Goal: Task Accomplishment & Management: Manage account settings

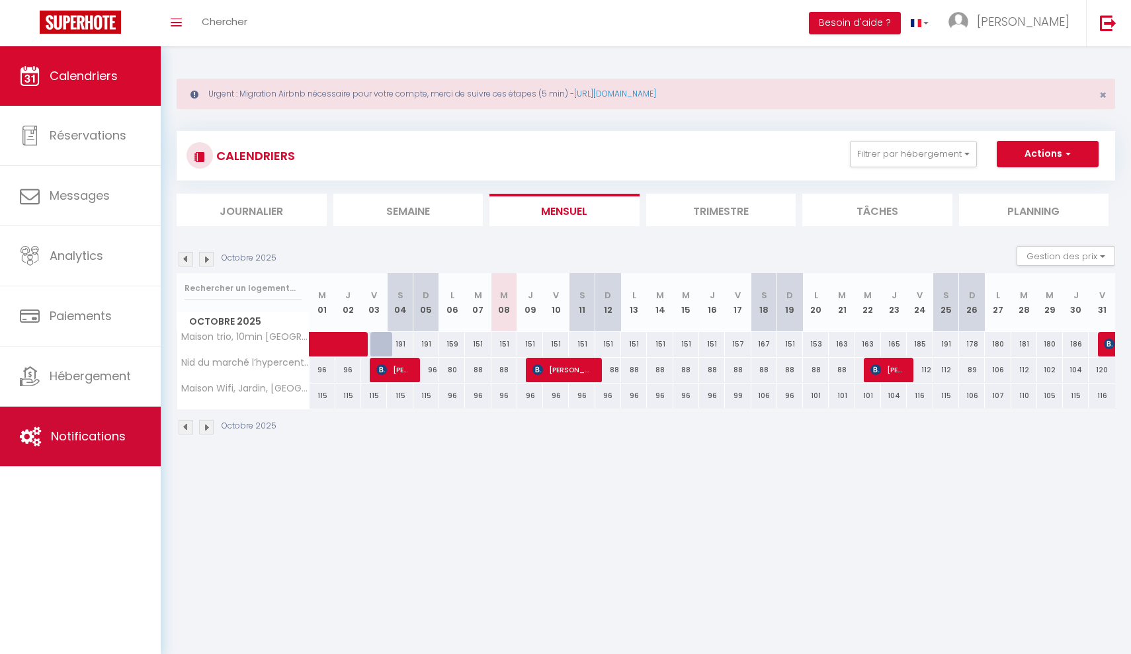
click at [61, 461] on link "Notifications" at bounding box center [80, 437] width 161 height 60
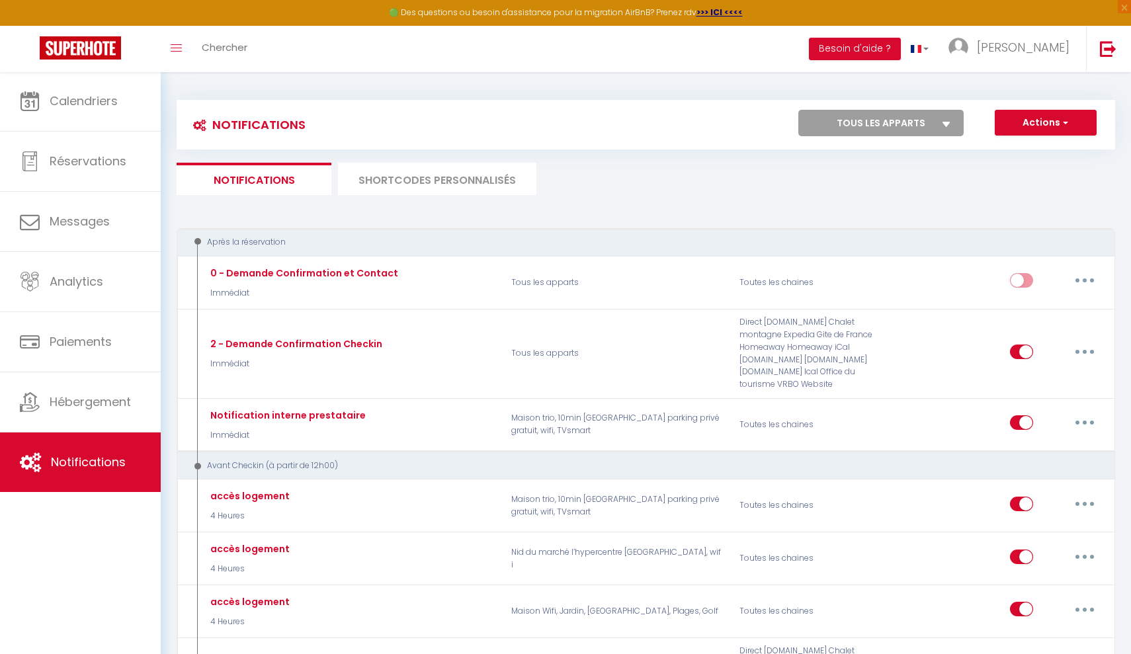
select select
checkbox input "false"
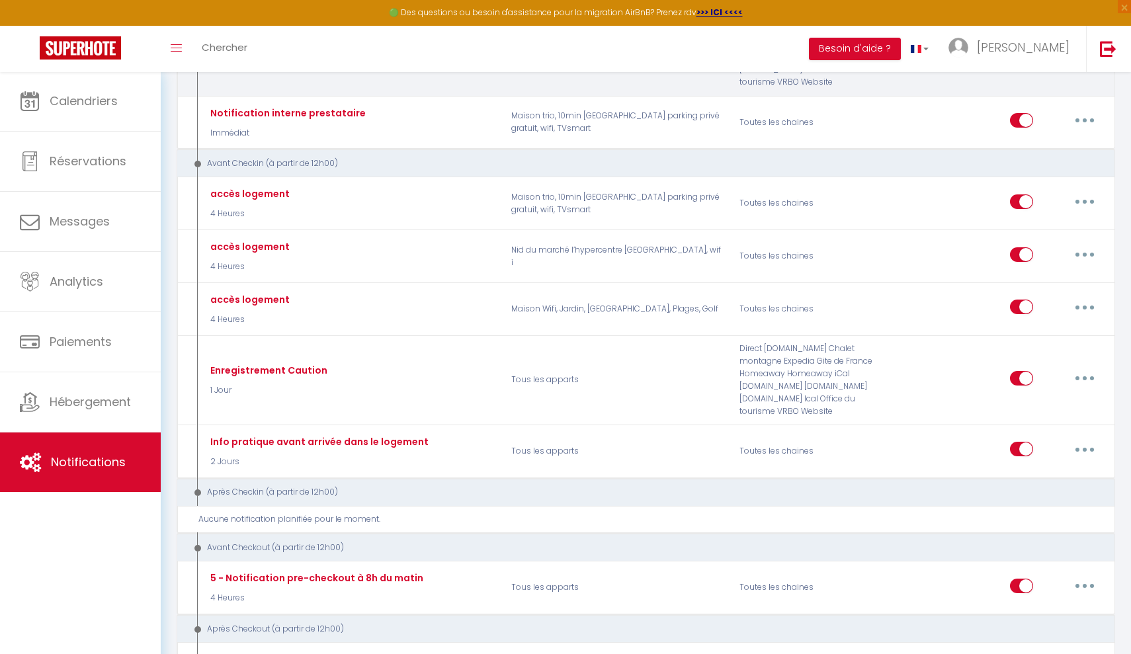
scroll to position [360, 0]
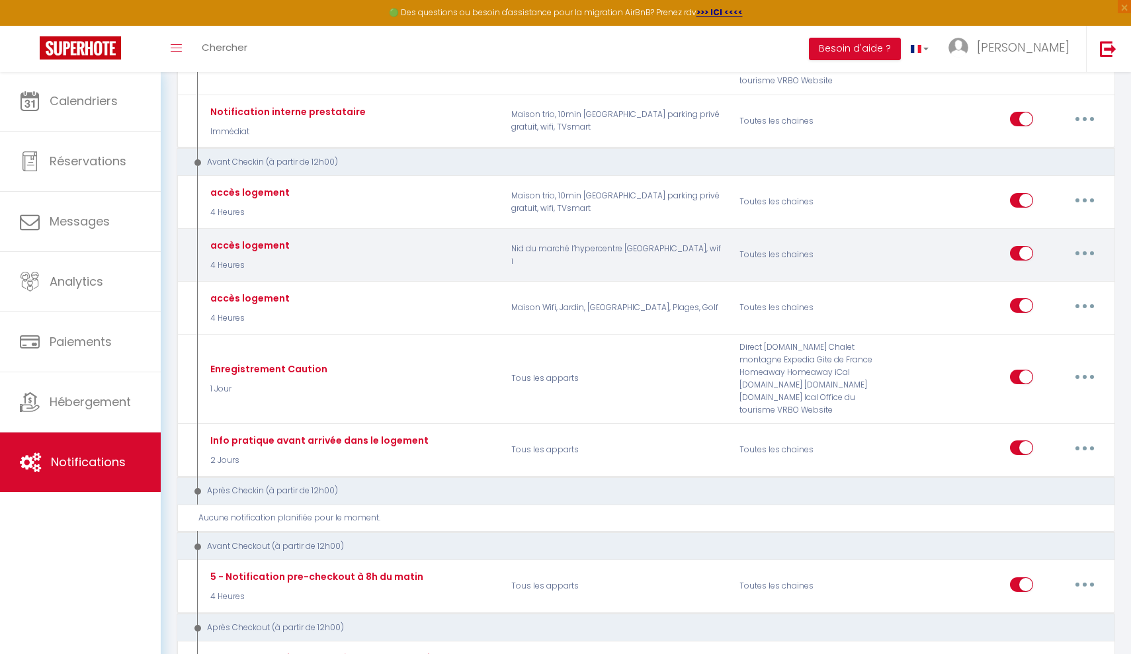
click at [1081, 247] on button "button" at bounding box center [1084, 253] width 37 height 21
click at [1030, 272] on link "Editer" at bounding box center [1050, 283] width 98 height 22
type input "accès logement"
select select "4 Heures"
select select "if_deposit_is_paid"
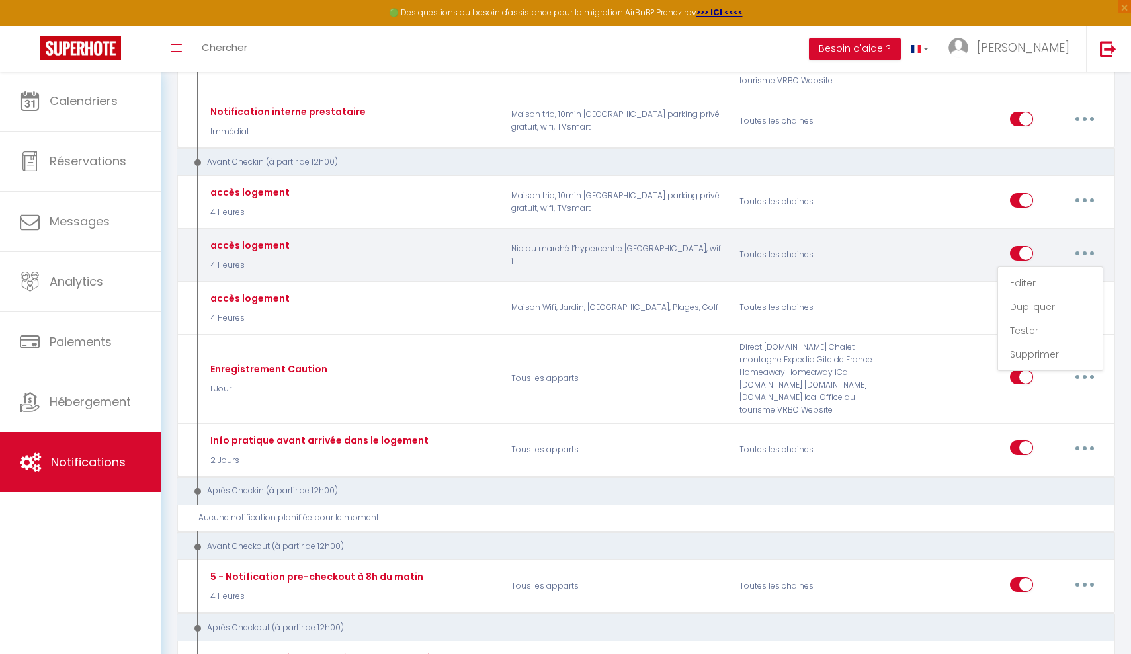
checkbox input "true"
checkbox input "false"
radio input "true"
type input "Votre séjour [RENTAL:NAME]"
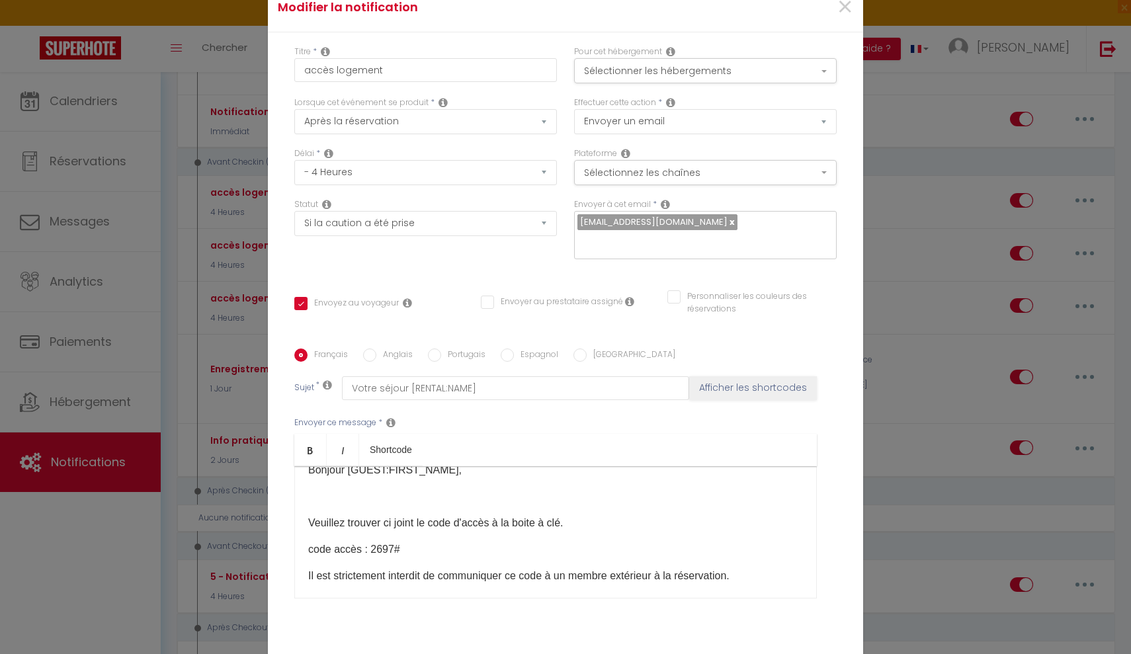
scroll to position [9, 0]
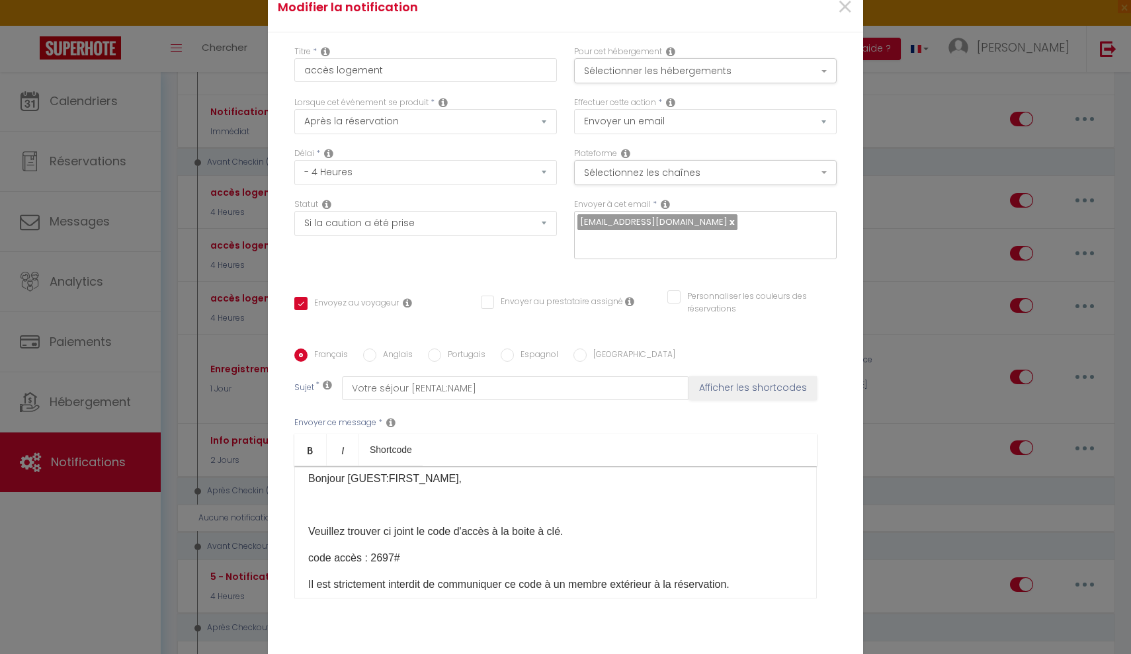
click at [392, 515] on div "Bonjour [GUEST:FIRST_NAME],​ [PERSON_NAME] trouver ci joint le code d'accès à l…" at bounding box center [555, 532] width 522 height 132
click at [376, 502] on p at bounding box center [555, 505] width 495 height 16
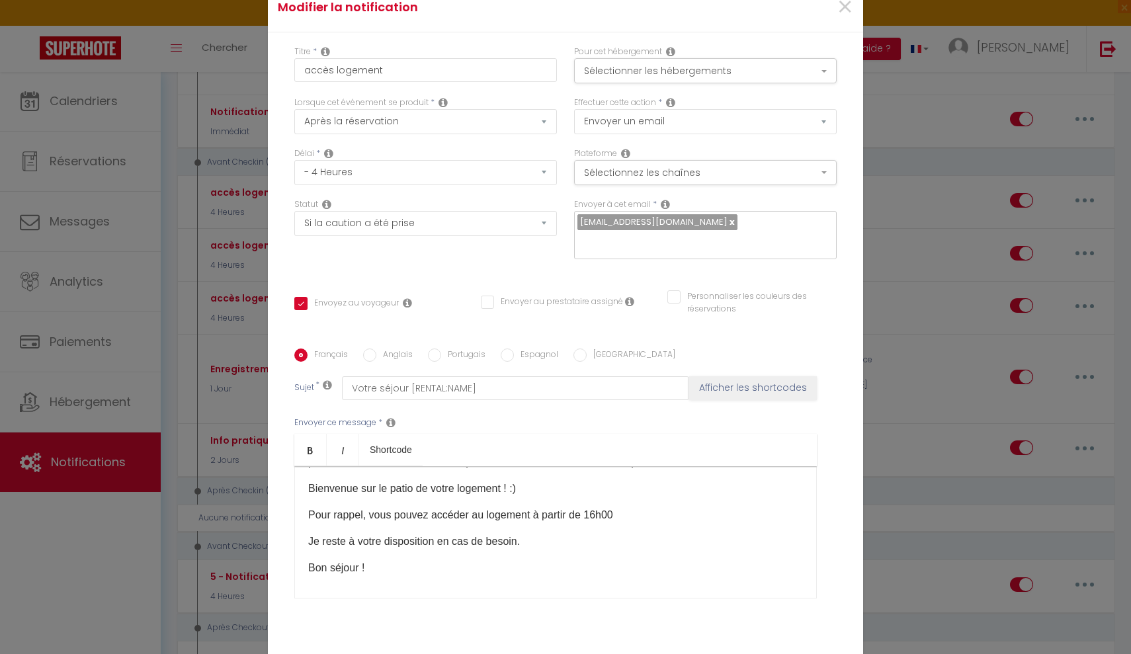
scroll to position [202, 0]
click at [650, 513] on p "Pour rappel, vous pouvez accéder au logement à partir de 16h00" at bounding box center [555, 514] width 495 height 16
drag, startPoint x: 450, startPoint y: 538, endPoint x: 333, endPoint y: 539, distance: 116.4
click at [333, 539] on p "PS: notre boite à clé peut" at bounding box center [555, 540] width 495 height 16
drag, startPoint x: 326, startPoint y: 548, endPoint x: 417, endPoint y: 539, distance: 91.0
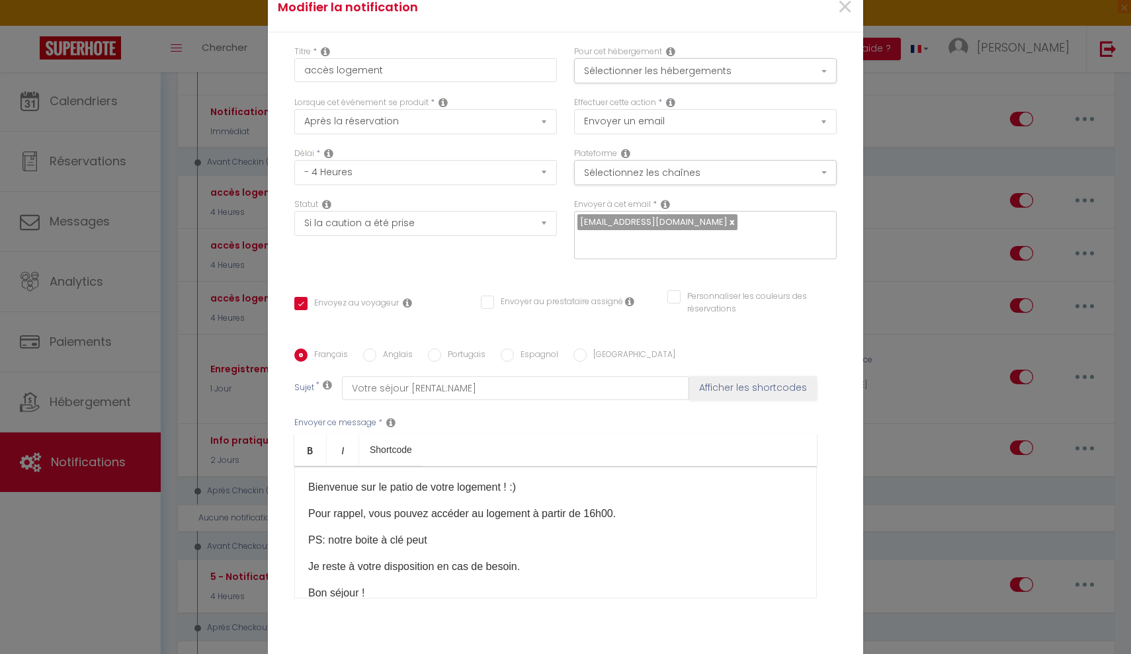
click at [417, 539] on p "PS: notre boite à clé peut" at bounding box center [555, 540] width 495 height 16
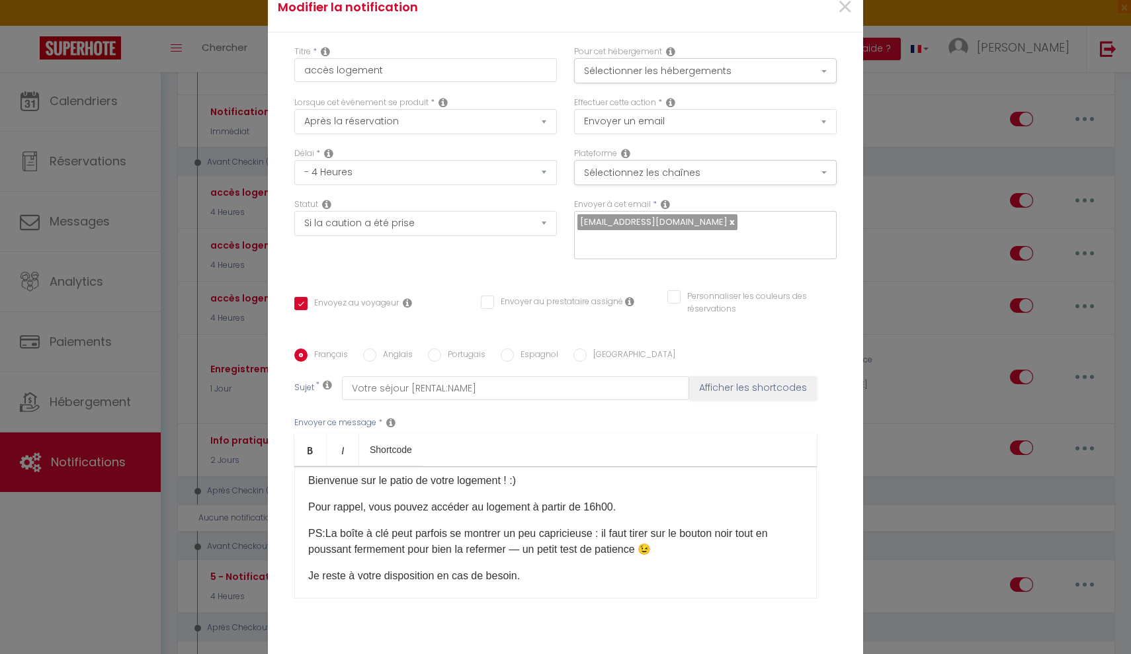
scroll to position [199, 0]
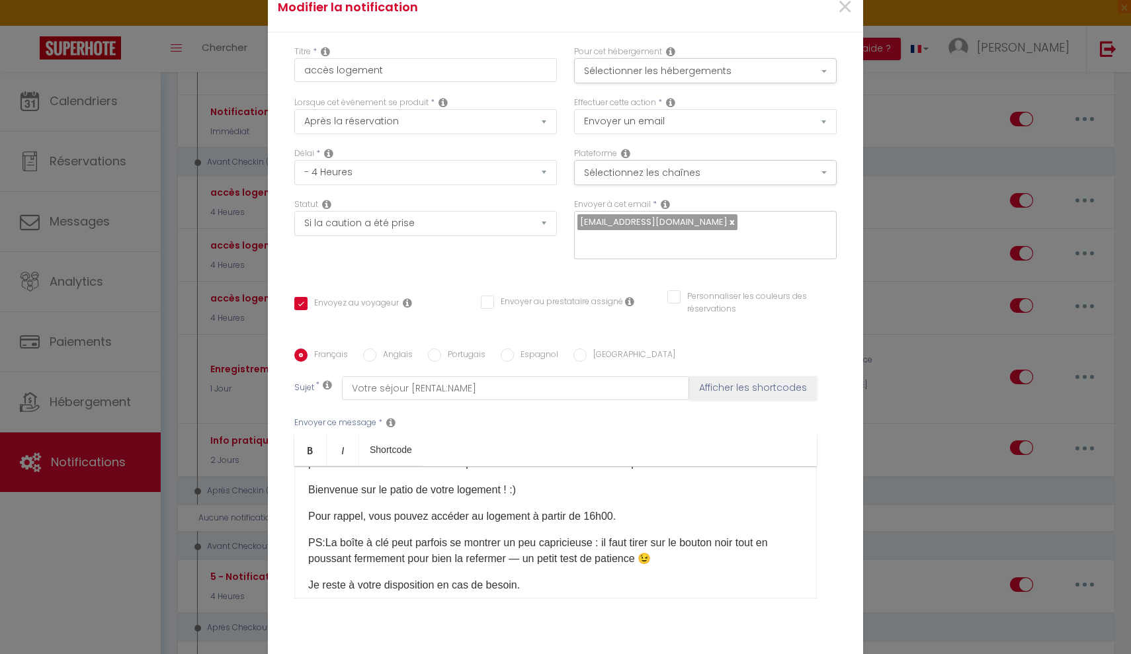
click at [656, 522] on p "Pour rappel, vous pouvez accéder au logement à partir de 16h00." at bounding box center [555, 517] width 495 height 16
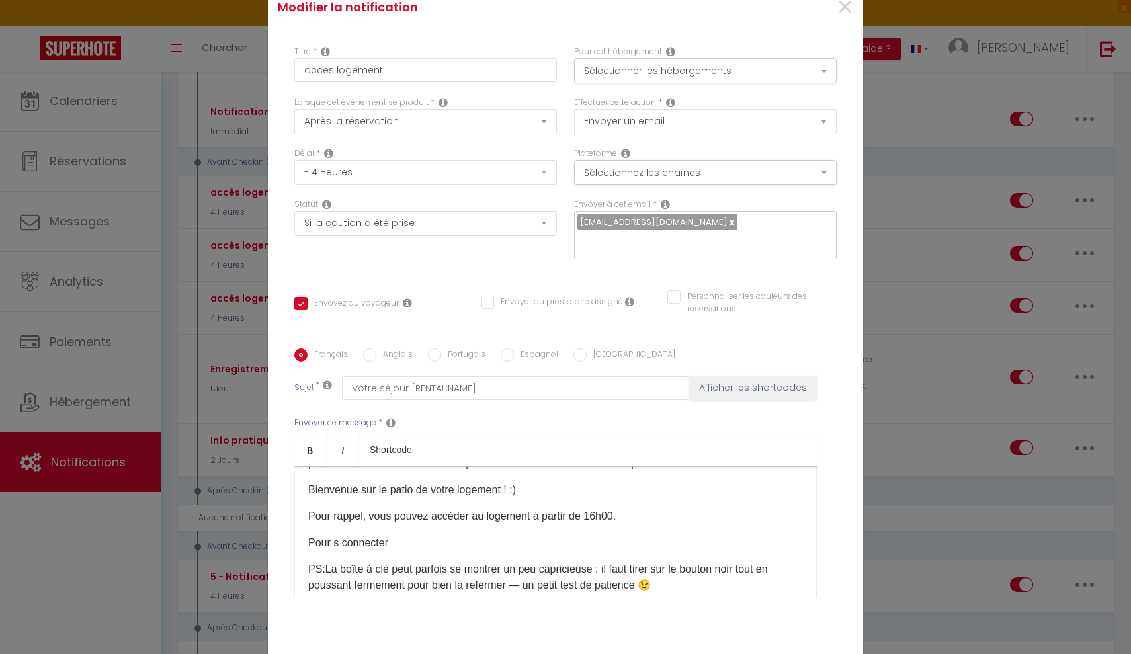
click at [331, 550] on p "Pour s connecter" at bounding box center [555, 543] width 495 height 16
click at [335, 547] on p "Pour s connecter" at bounding box center [555, 543] width 495 height 16
click at [403, 550] on p "Pour se connecter" at bounding box center [555, 543] width 495 height 16
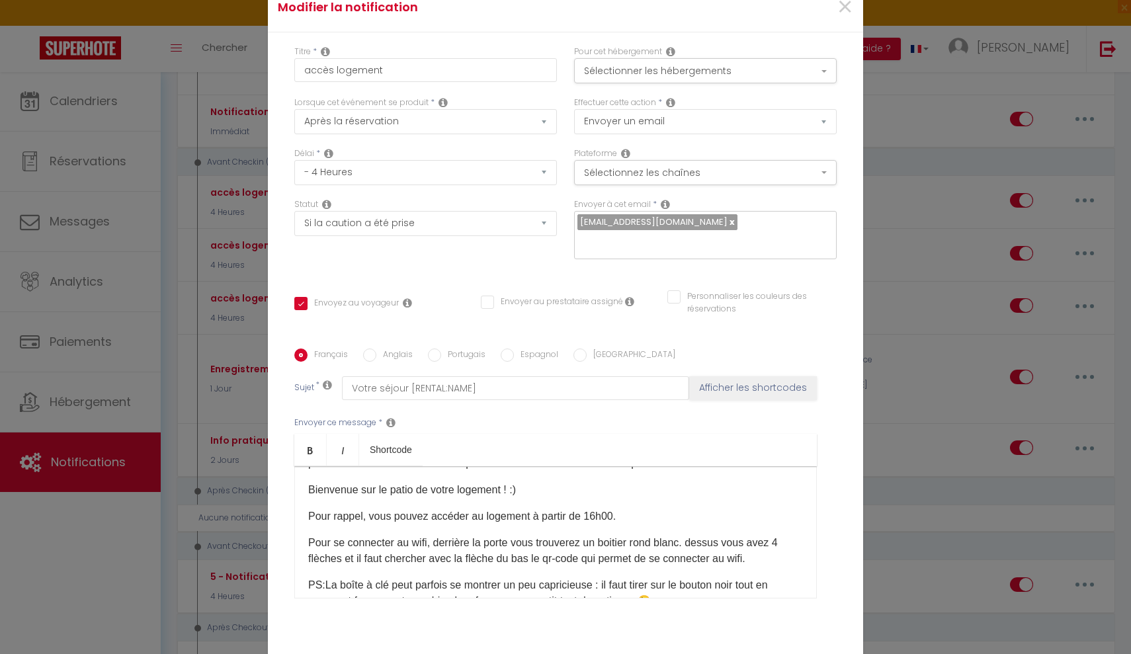
click at [345, 560] on p "Pour se connecter au wifi, derrière la porte vous trouverez un boitier rond bla…" at bounding box center [555, 551] width 495 height 32
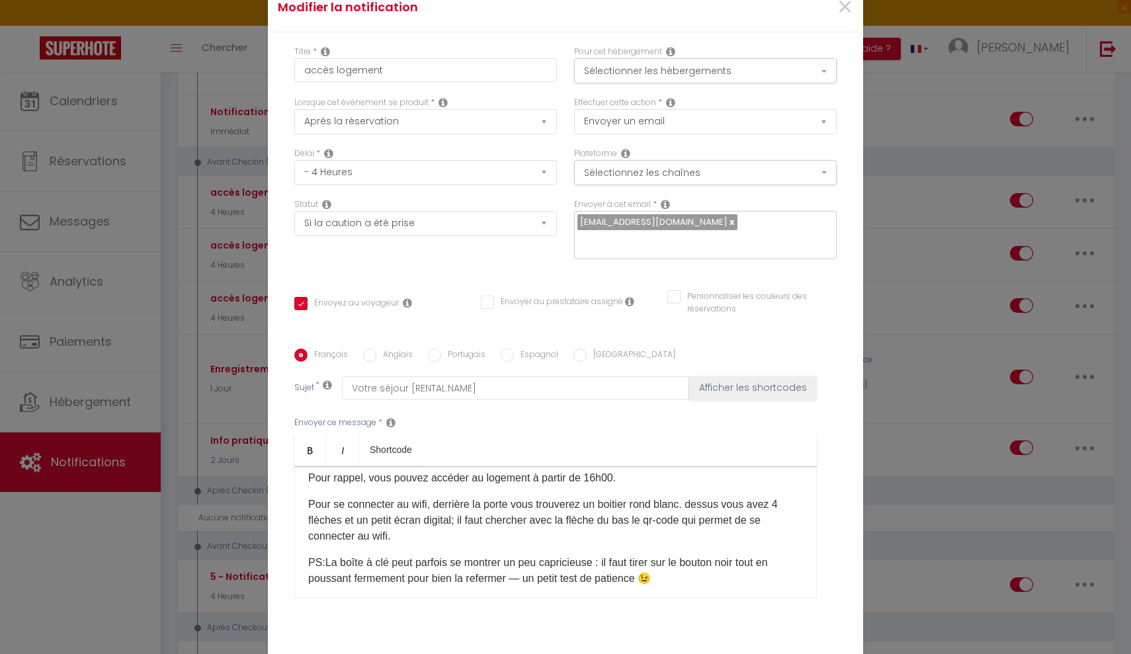
scroll to position [238, 0]
drag, startPoint x: 306, startPoint y: 499, endPoint x: 434, endPoint y: 539, distance: 134.5
click at [434, 539] on div "Bonjour [GUEST:FIRST_NAME],​ [PERSON_NAME] trouver ci joint le code d'accès à l…" at bounding box center [555, 532] width 522 height 132
drag, startPoint x: 402, startPoint y: 538, endPoint x: 346, endPoint y: 505, distance: 65.2
click at [346, 505] on p "Pour se connecter au wifi, derrière la porte vous trouverez un boitier rond bla…" at bounding box center [555, 520] width 495 height 48
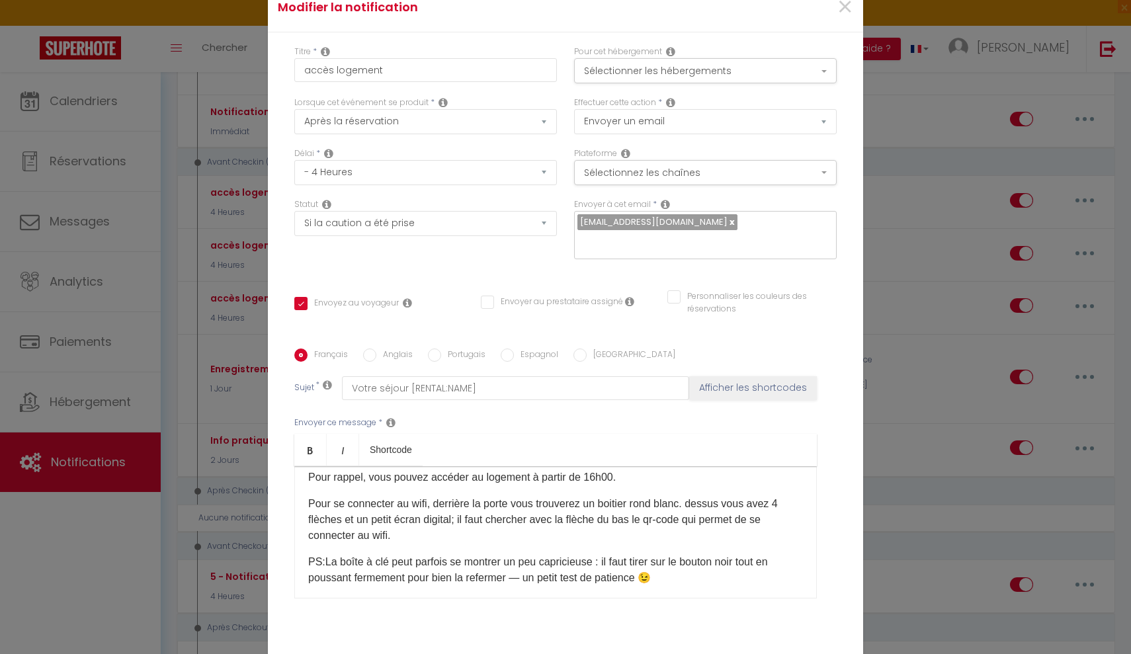
click at [346, 505] on p "Pour se connecter au wifi, derrière la porte vous trouverez un boitier rond bla…" at bounding box center [555, 520] width 495 height 48
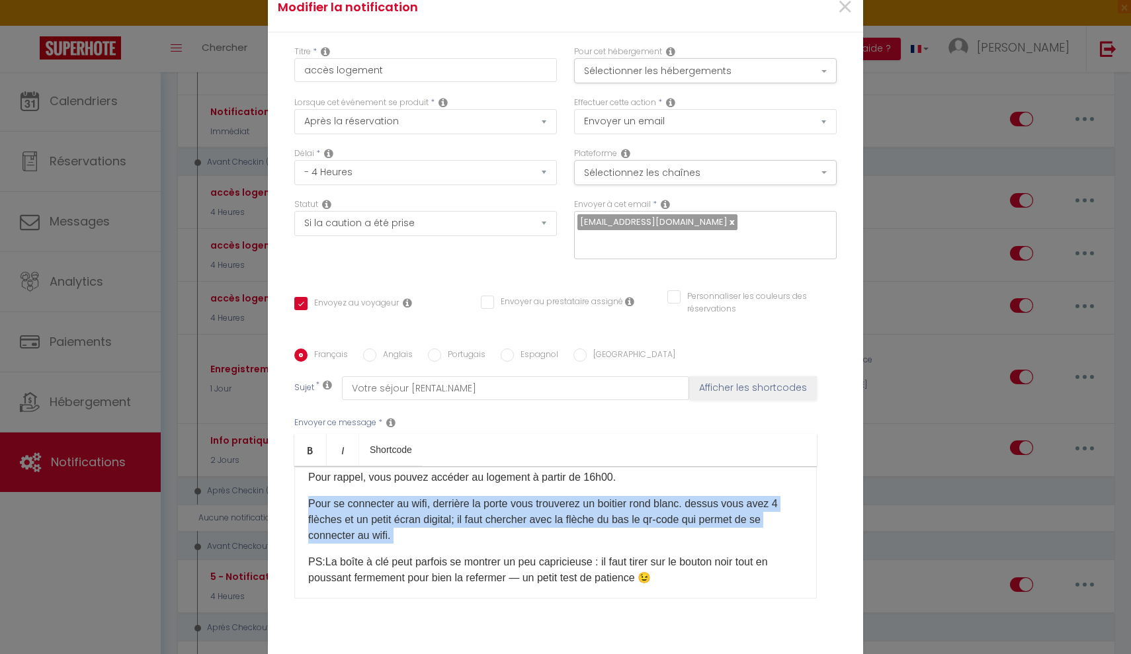
click at [346, 505] on p "Pour se connecter au wifi, derrière la porte vous trouverez un boitier rond bla…" at bounding box center [555, 520] width 495 height 48
copy p "Pour se connecter au wifi, derrière la porte vous trouverez un boitier rond bla…"
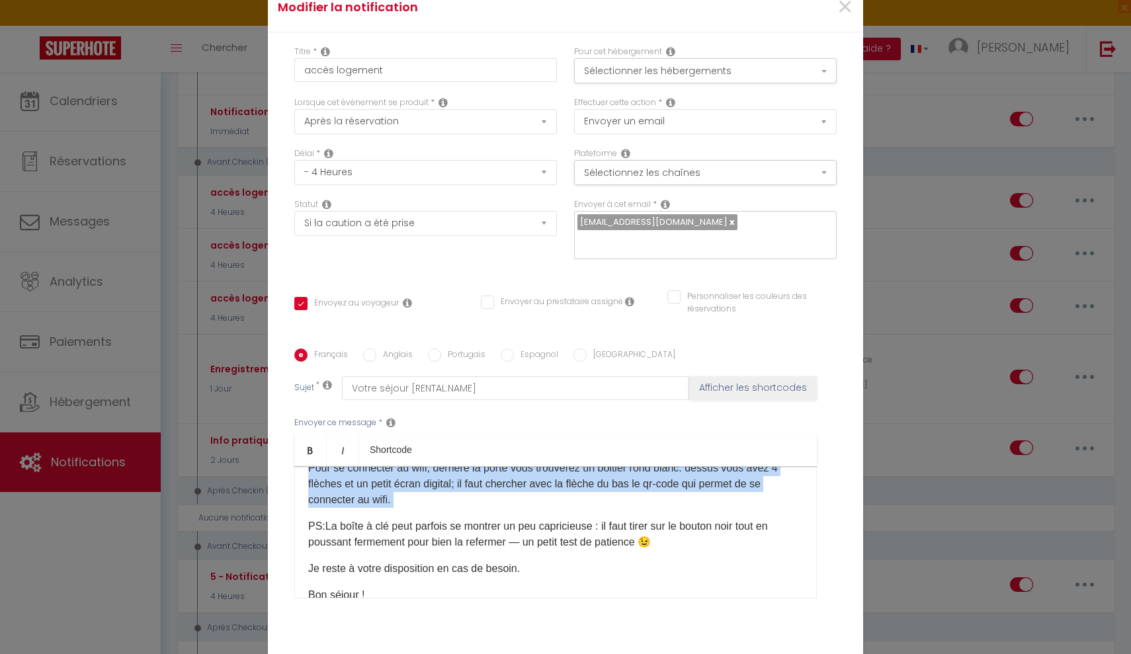
scroll to position [283, 0]
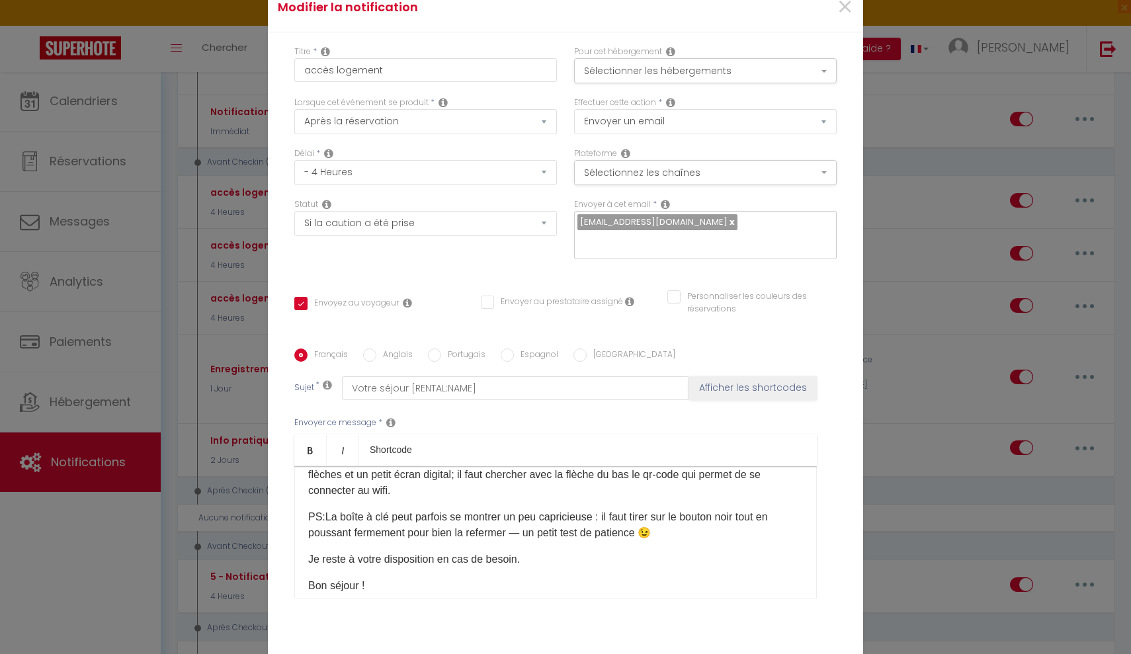
click at [563, 546] on div "Bonjour [GUEST:FIRST_NAME],​ [PERSON_NAME] trouver ci joint le code d'accès à l…" at bounding box center [555, 532] width 522 height 132
click at [677, 542] on div "Bonjour [GUEST:FIRST_NAME],​ [PERSON_NAME] trouver ci joint le code d'accès à l…" at bounding box center [555, 532] width 522 height 132
click at [681, 531] on p "PS: La boîte à clé peut parfois se montrer un peu capricieuse : il faut tirer s…" at bounding box center [555, 525] width 495 height 32
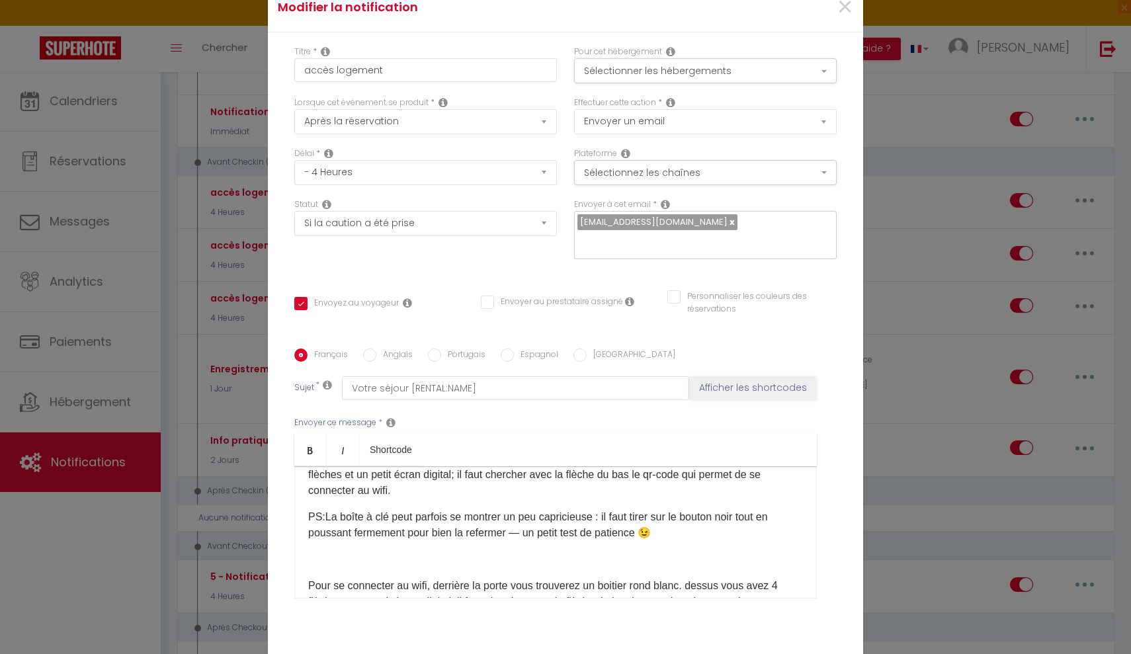
scroll to position [304, 0]
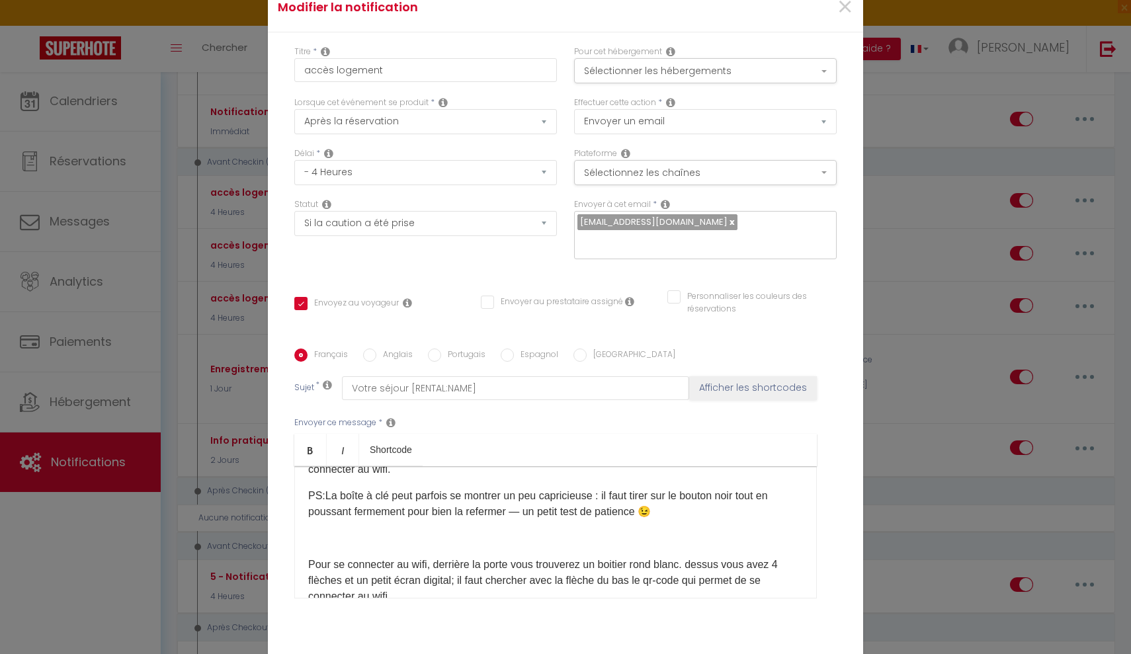
click at [507, 534] on p at bounding box center [555, 538] width 495 height 16
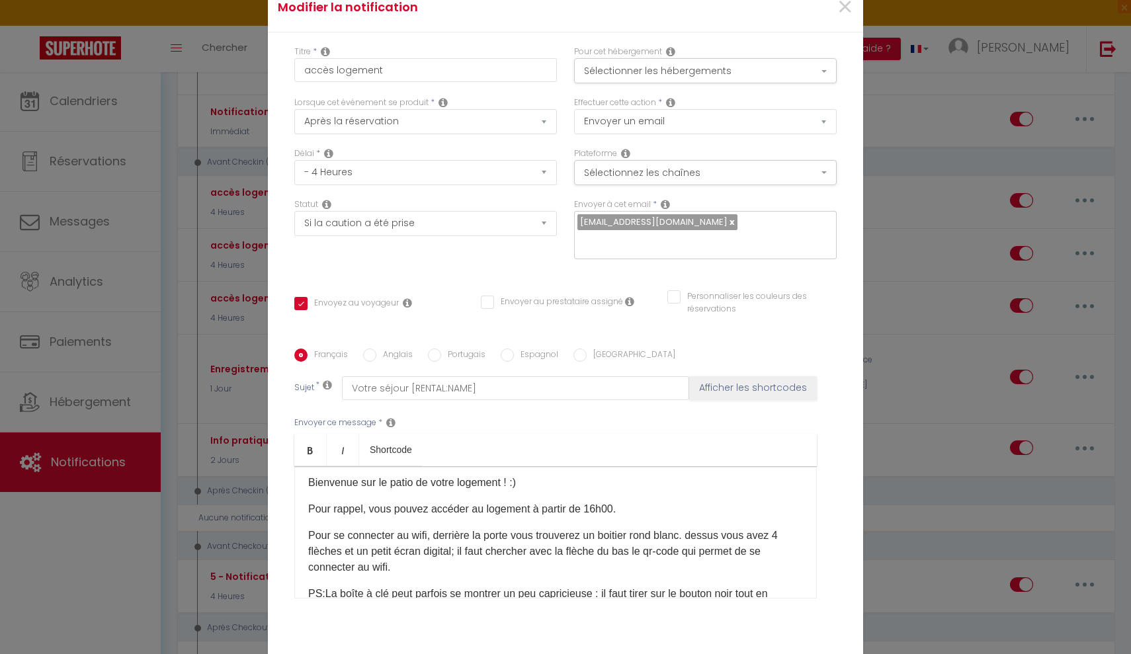
scroll to position [201, 0]
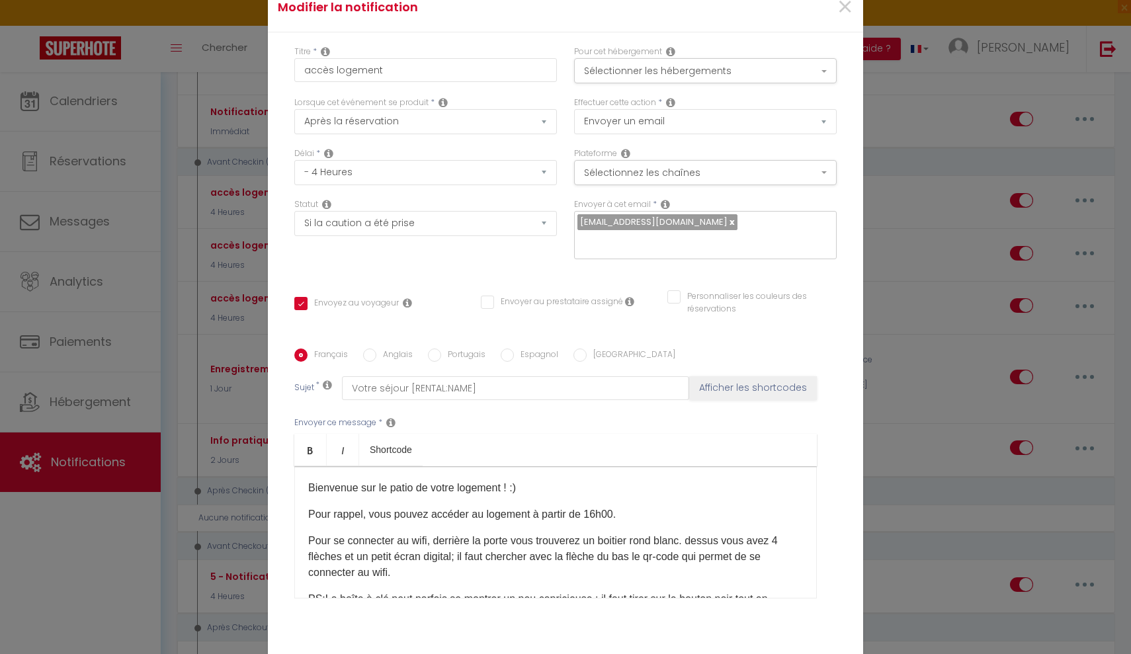
click at [346, 544] on p "Pour se connecter au wifi, derrière la porte vous trouverez un boitier rond bla…" at bounding box center [555, 557] width 495 height 48
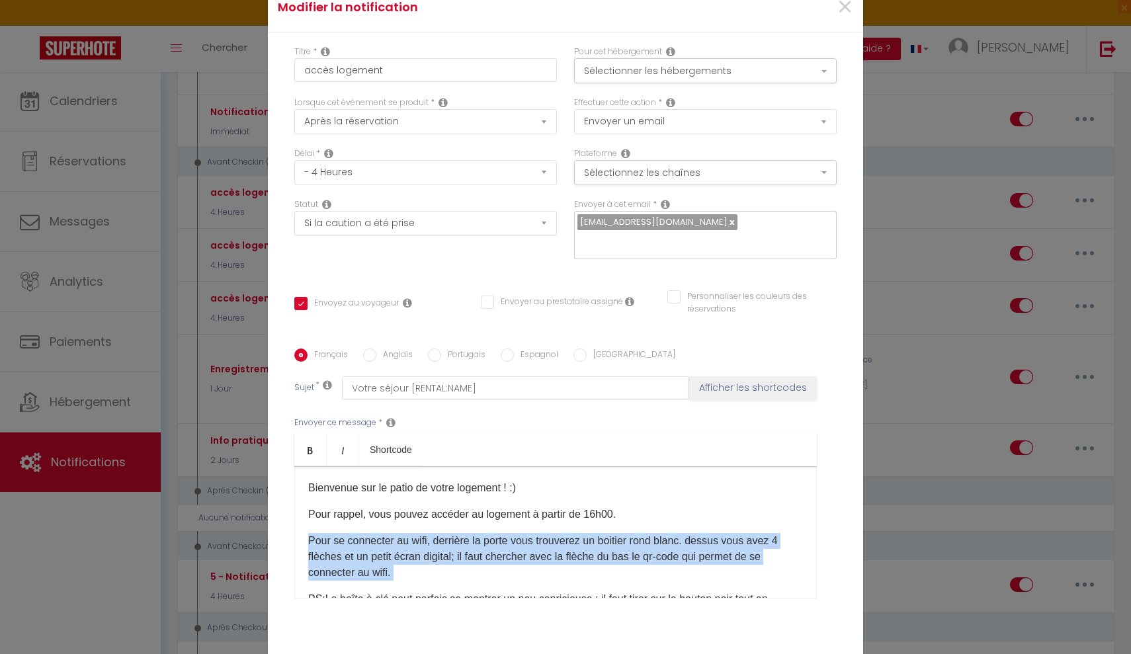
click at [346, 544] on p "Pour se connecter au wifi, derrière la porte vous trouverez un boitier rond bla…" at bounding box center [555, 557] width 495 height 48
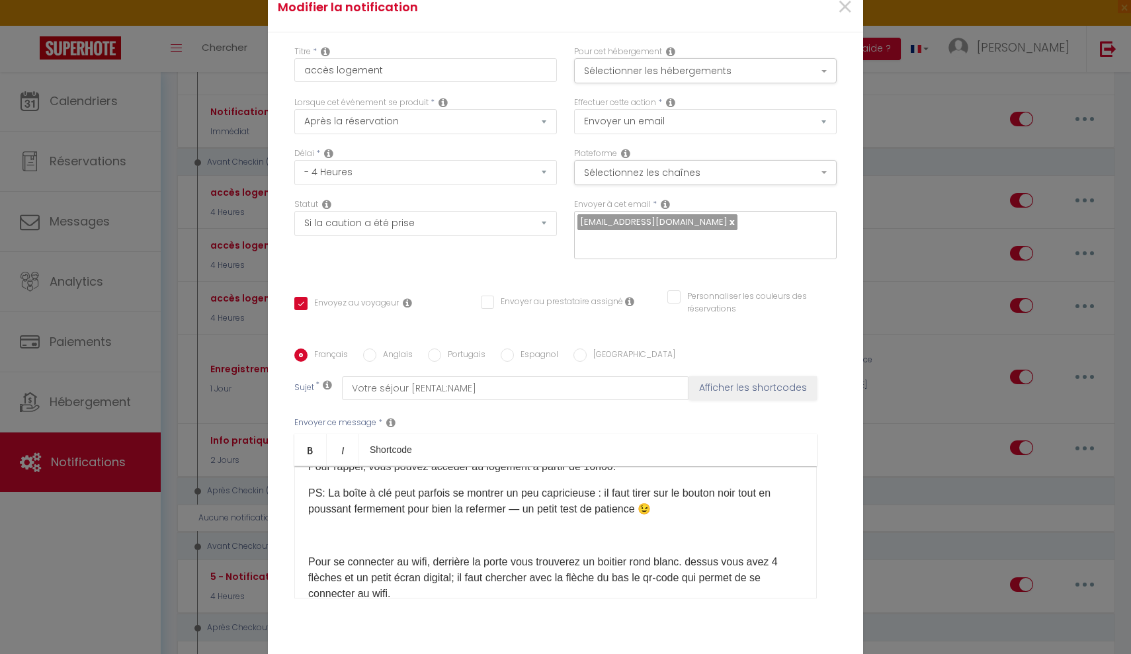
scroll to position [250, 0]
click at [354, 530] on p at bounding box center [555, 534] width 495 height 16
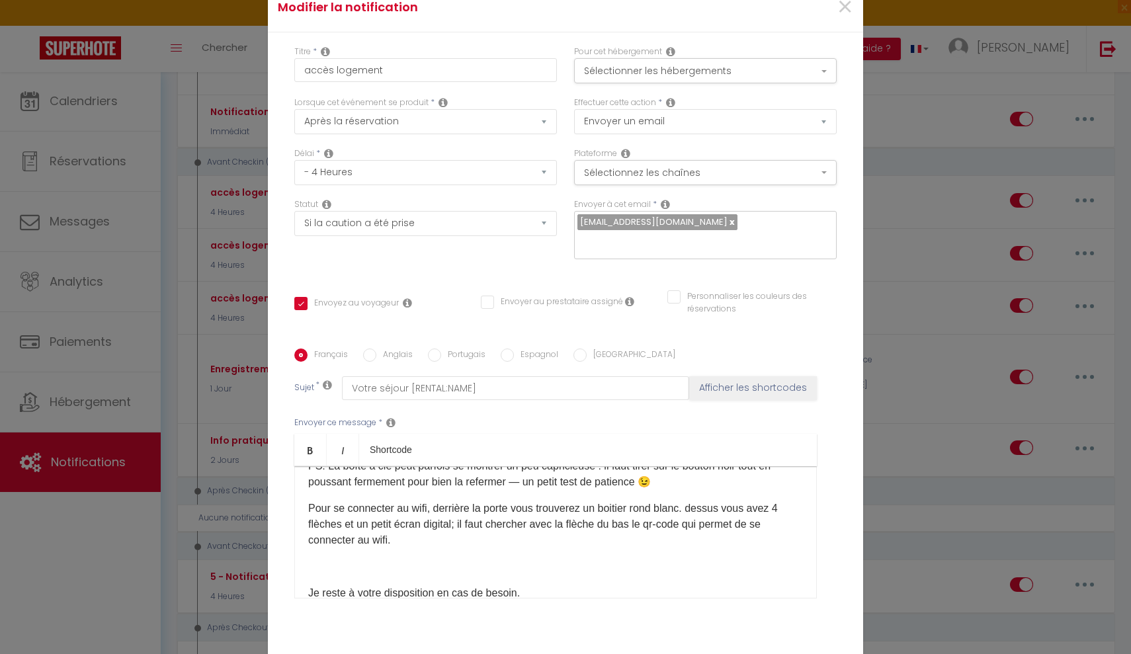
scroll to position [274, 0]
click at [519, 516] on p "Pour se connecter au wifi, derrière la porte vous trouverez un boitier rond bla…" at bounding box center [555, 526] width 495 height 48
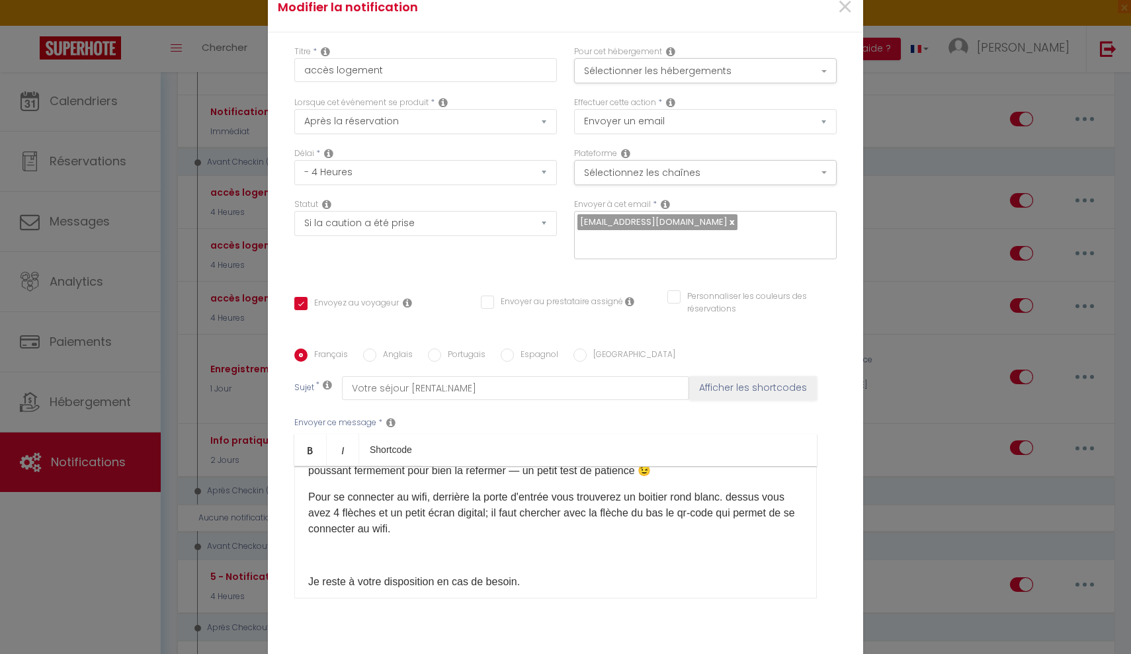
scroll to position [292, 0]
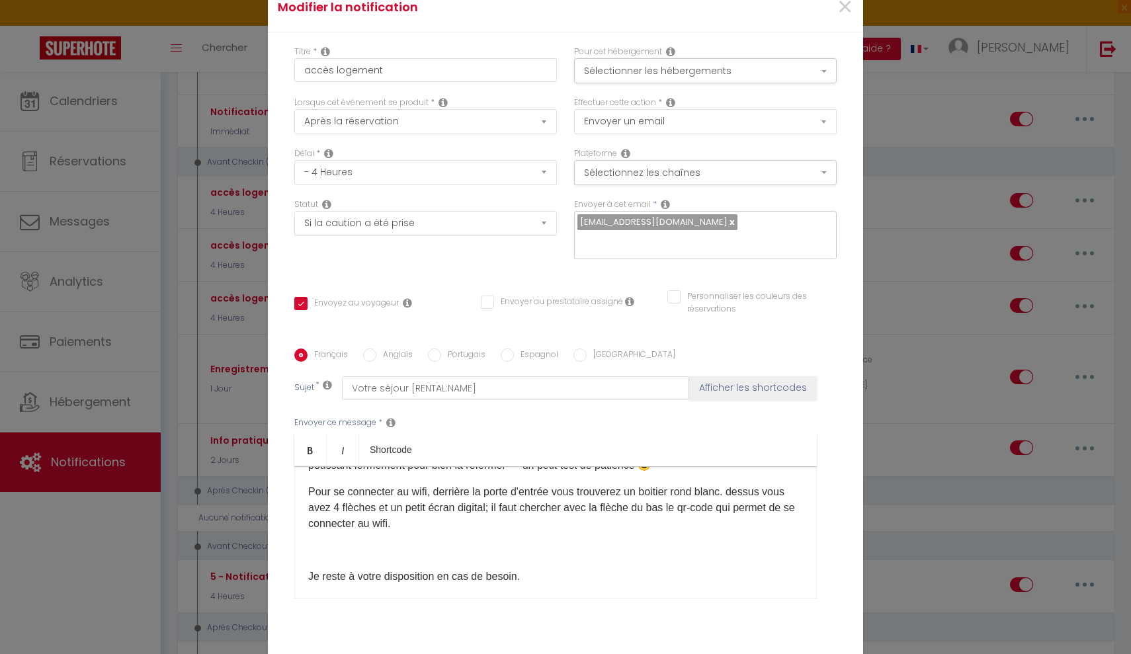
click at [683, 490] on p "Pour se connecter au wifi, derrière la porte d'entrée vous trouverez un boitier…" at bounding box center [555, 508] width 495 height 48
click at [747, 494] on p "Pour se connecter au wifi, derrière la porte d'entrée vous trouverez un boitier…" at bounding box center [555, 508] width 495 height 48
click at [739, 496] on p "Pour se connecter au wifi, derrière la porte d'entrée vous trouverez un boitier…" at bounding box center [555, 508] width 495 height 48
click at [540, 511] on p "Pour se connecter au wifi, derrière la porte d'entrée vous trouverez un boitier…" at bounding box center [555, 508] width 495 height 48
click at [473, 532] on div "Bonjour [GUEST:FIRST_NAME],​ [PERSON_NAME] trouver ci joint le code d'accès à l…" at bounding box center [555, 532] width 522 height 132
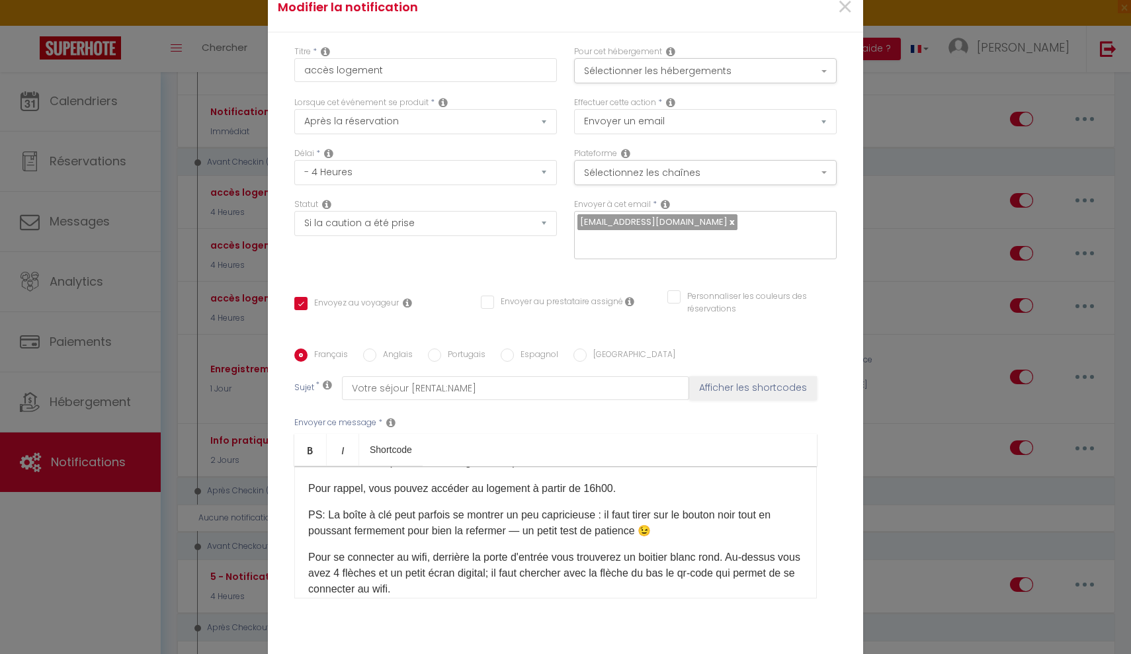
scroll to position [0, 0]
select select "10 Heures"
checkbox input "true"
checkbox input "false"
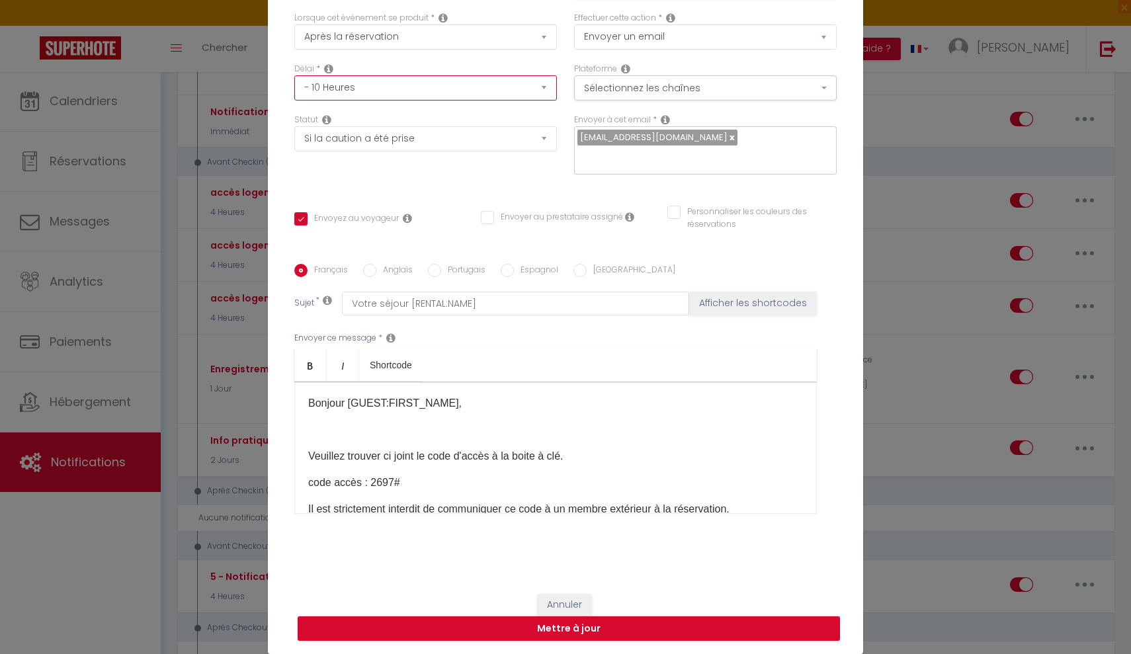
click at [383, 438] on p at bounding box center [555, 430] width 495 height 16
click at [352, 422] on p at bounding box center [555, 430] width 495 height 16
click at [436, 627] on button "Mettre à jour" at bounding box center [569, 628] width 542 height 25
checkbox input "true"
checkbox input "false"
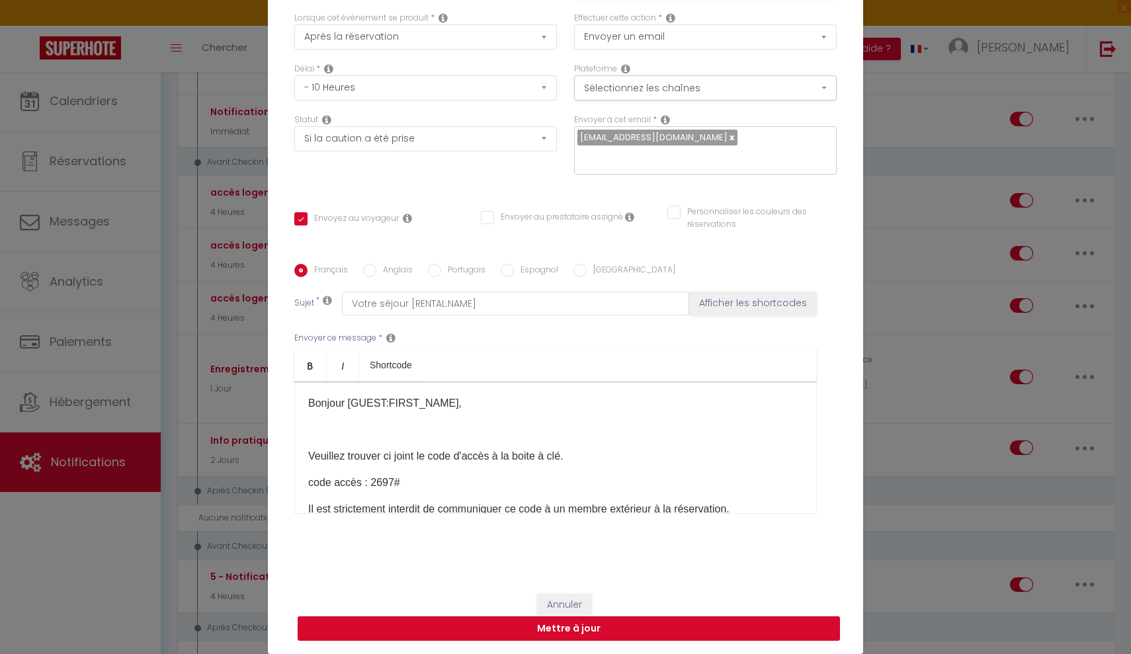
checkbox input "false"
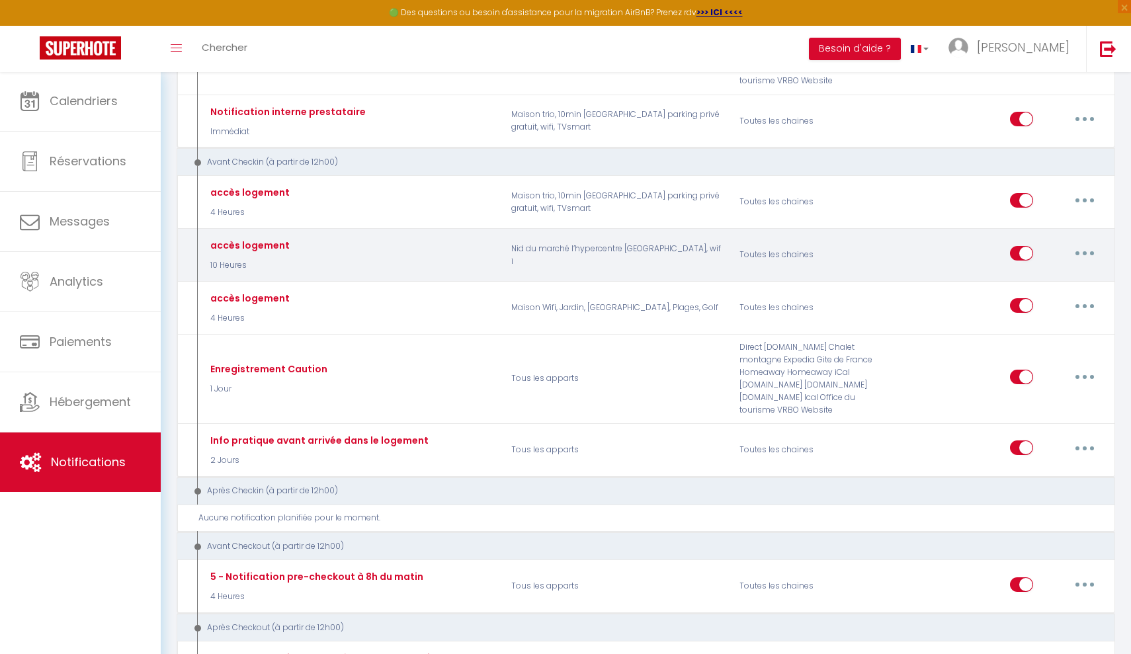
click at [1090, 243] on button "button" at bounding box center [1084, 253] width 37 height 21
click at [1026, 272] on link "Editer" at bounding box center [1050, 283] width 98 height 22
type input "accès logement"
select select "10 Heures"
select select "if_deposit_is_paid"
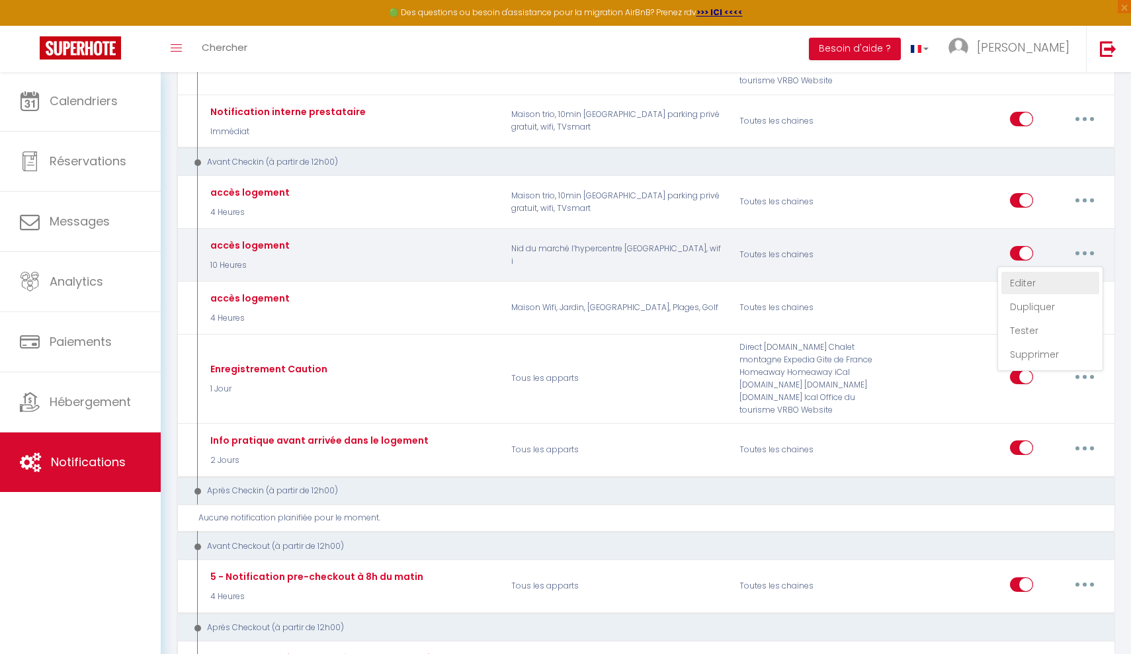
checkbox input "true"
checkbox input "false"
radio input "true"
type input "Votre séjour [RENTAL:NAME]"
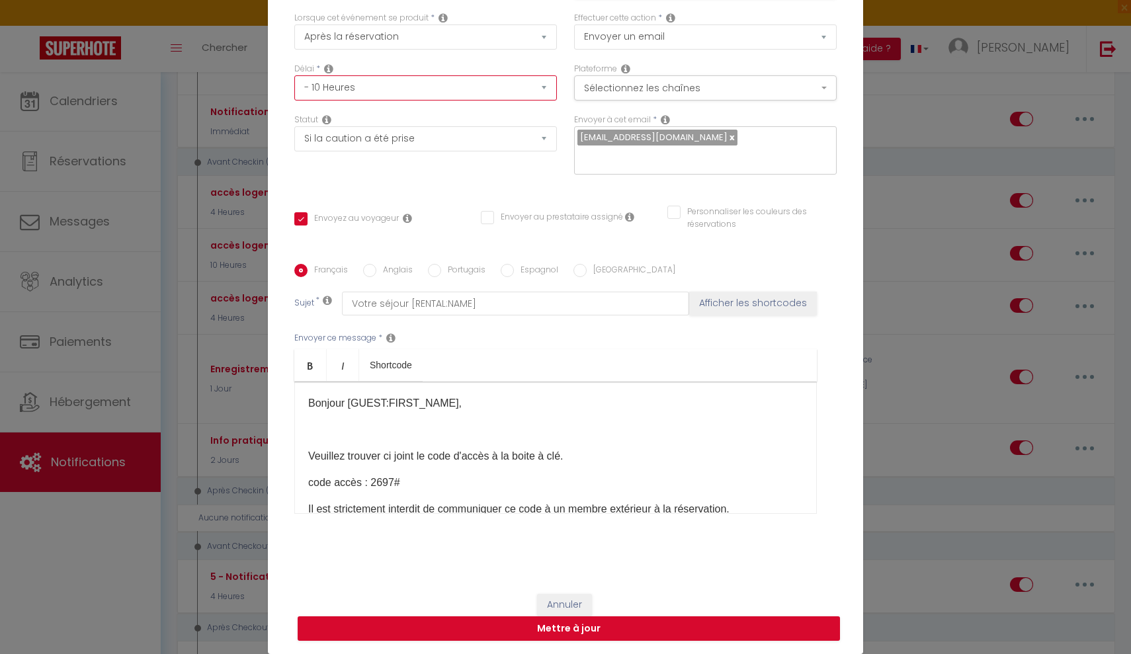
scroll to position [85, 0]
click at [500, 624] on button "Mettre à jour" at bounding box center [569, 628] width 542 height 25
checkbox input "true"
checkbox input "false"
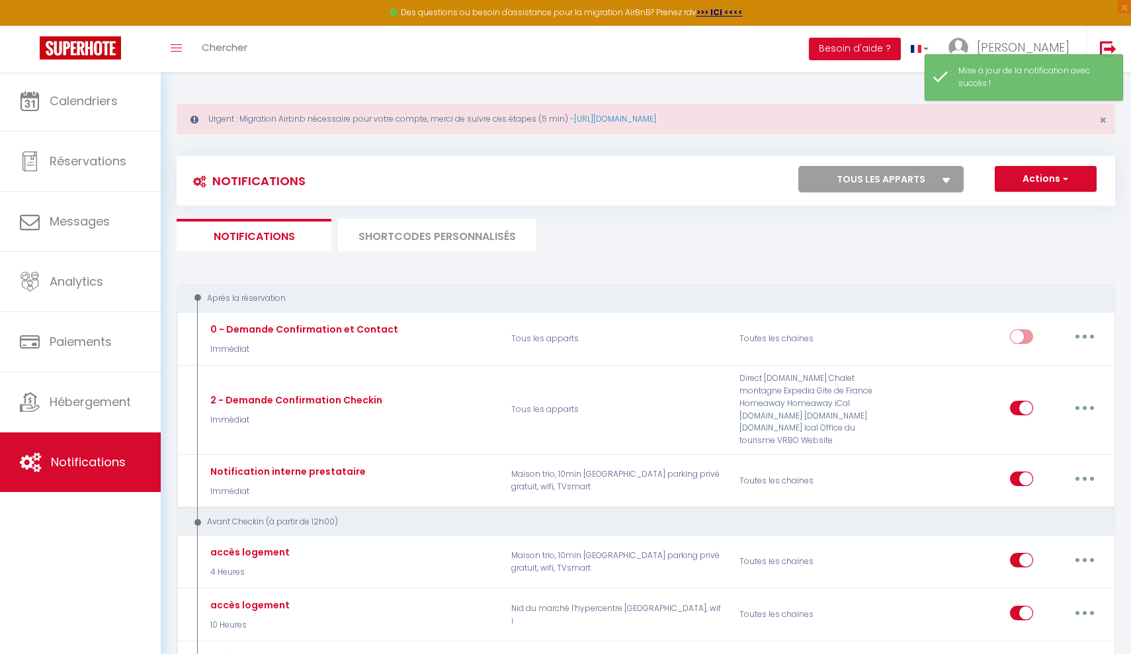
scroll to position [0, 0]
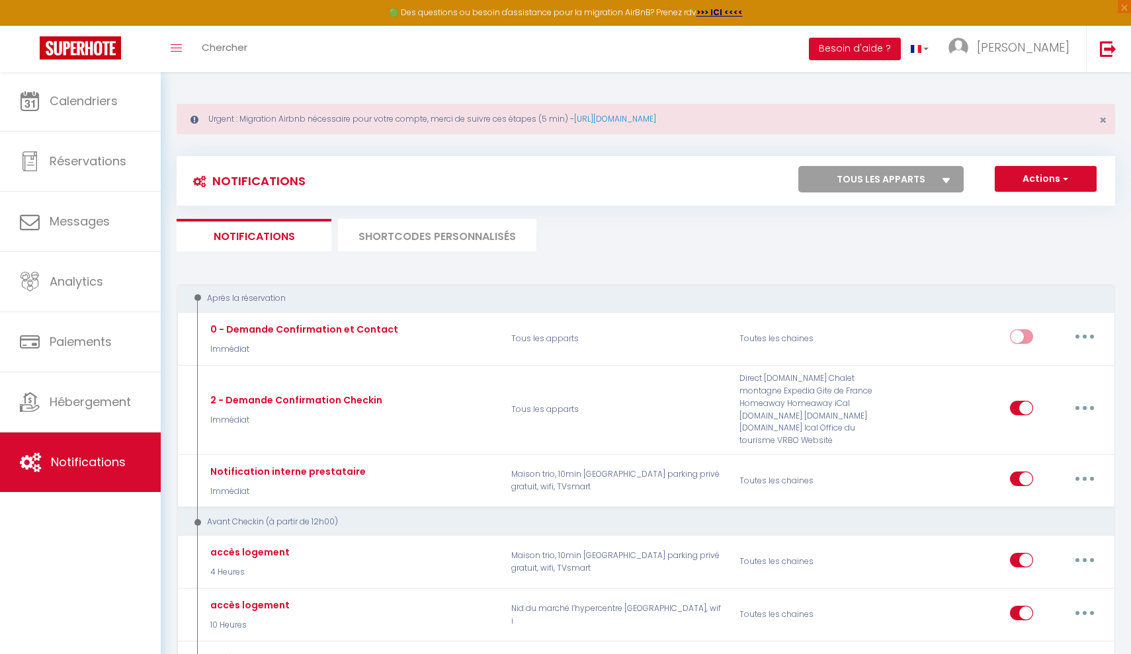
click at [1042, 188] on button "Actions" at bounding box center [1046, 179] width 102 height 26
click at [894, 229] on ul "Notifications SHORTCODES PERSONNALISÉS" at bounding box center [646, 235] width 938 height 32
